Goal: Information Seeking & Learning: Learn about a topic

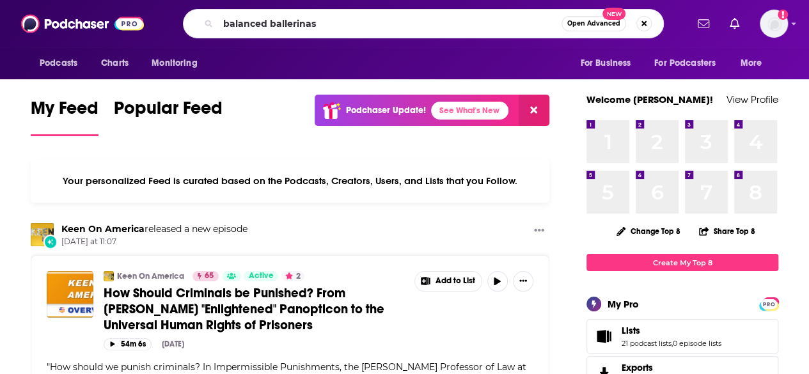
type input "balanced ballerinas"
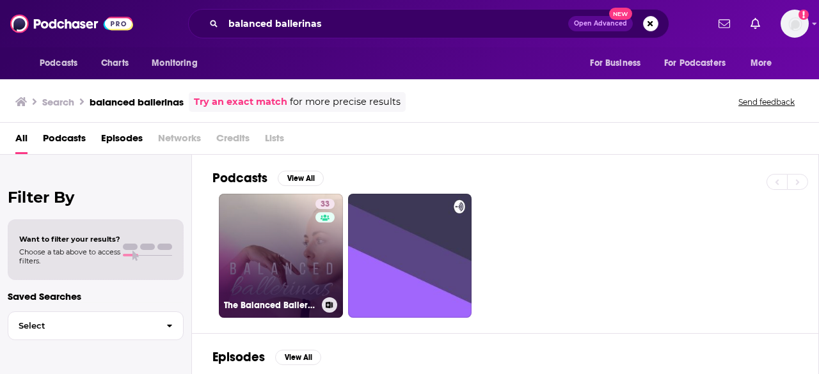
click at [276, 237] on link "33 The Balanced Ballerinas Podcast" at bounding box center [281, 256] width 124 height 124
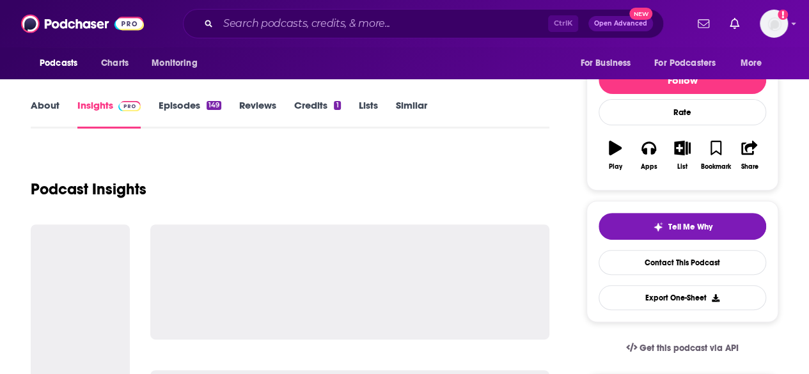
scroll to position [193, 0]
